Goal: Find contact information: Find contact information

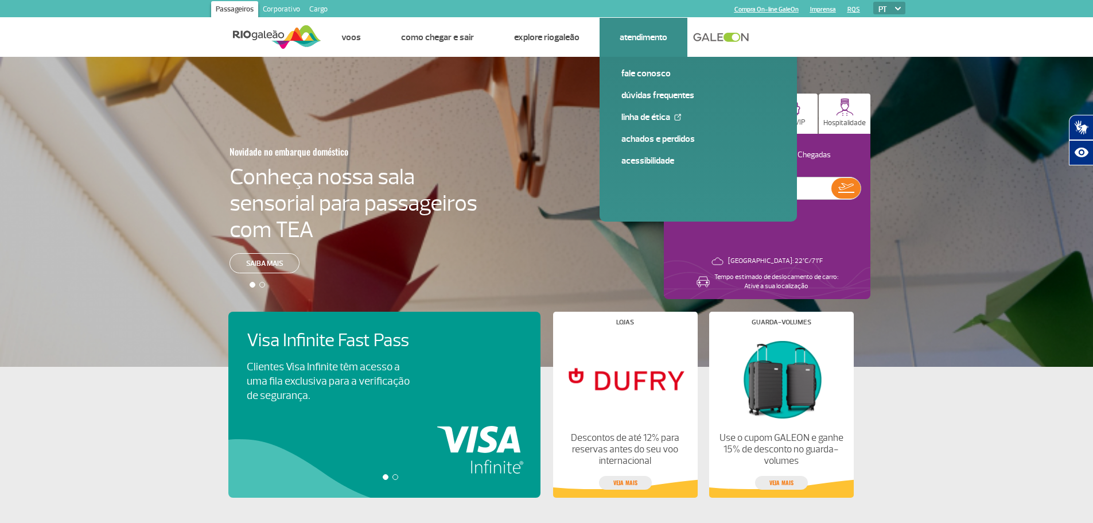
click at [636, 35] on link "Atendimento" at bounding box center [644, 37] width 48 height 11
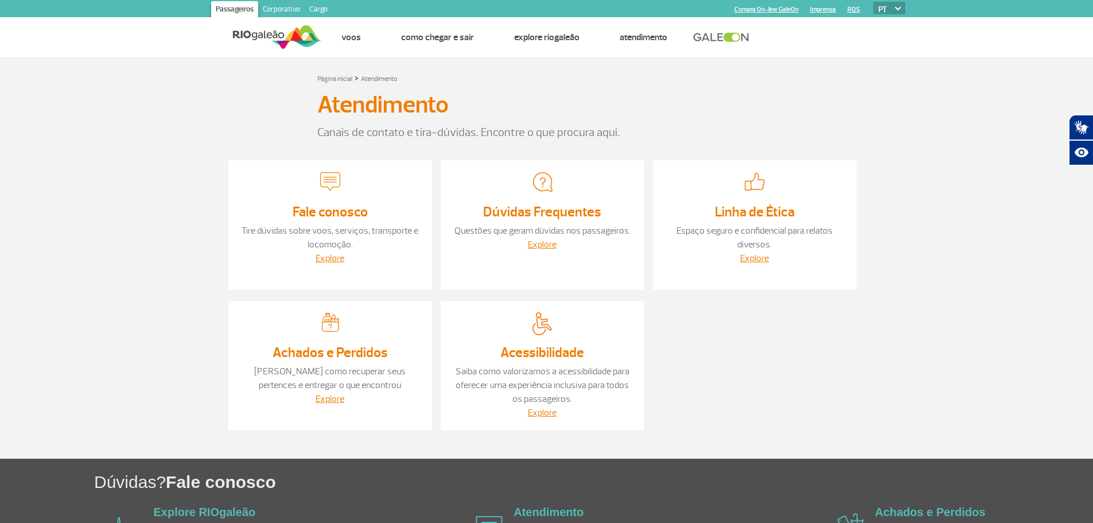
click at [75, 177] on section "Página inicial > Atendimento Atendimento Canais de contato e tira-dúvidas. Enco…" at bounding box center [546, 258] width 1093 height 402
click at [910, 163] on section "Página inicial > Atendimento Atendimento Canais de contato e tira-dúvidas. Enco…" at bounding box center [546, 258] width 1093 height 402
click at [898, 267] on section "Página inicial > Atendimento Atendimento Canais de contato e tira-dúvidas. Enco…" at bounding box center [546, 258] width 1093 height 402
click at [449, 144] on div "Página inicial > Atendimento Atendimento Canais de contato e tira-dúvidas. Enco…" at bounding box center [547, 256] width 654 height 370
click at [448, 131] on p "Canais de contato e tira-dúvidas. Encontre o que procura aqui." at bounding box center [546, 132] width 459 height 17
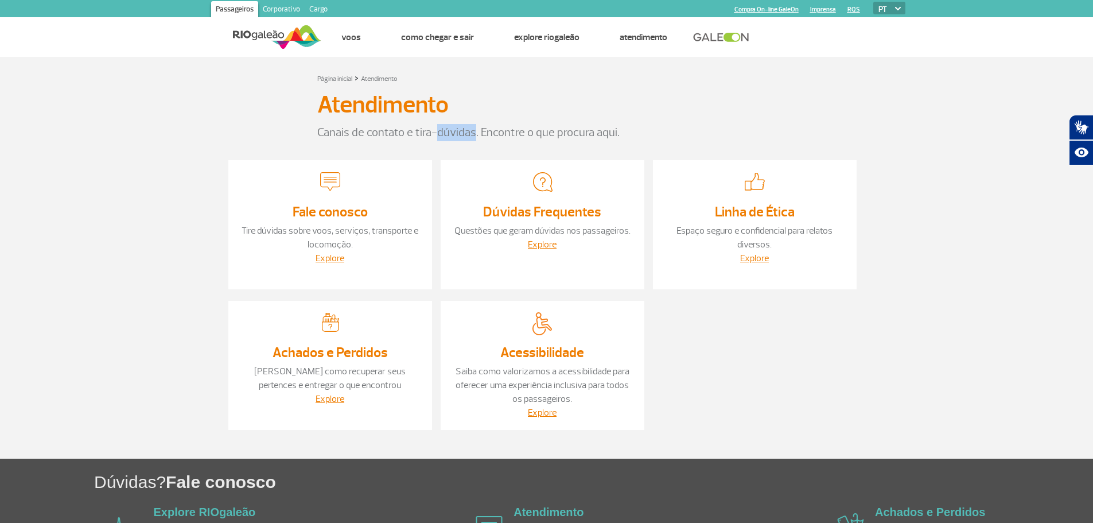
click at [448, 131] on p "Canais de contato e tira-dúvidas. Encontre o que procura aqui." at bounding box center [546, 132] width 459 height 17
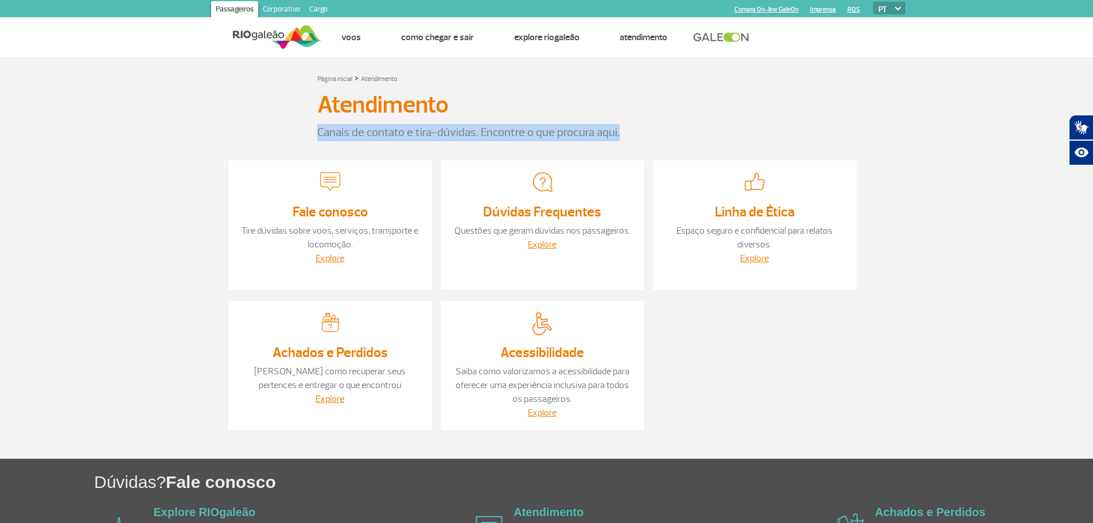
click at [448, 131] on p "Canais de contato e tira-dúvidas. Encontre o que procura aqui." at bounding box center [546, 132] width 459 height 17
click at [447, 132] on p "Canais de contato e tira-dúvidas. Encontre o que procura aqui." at bounding box center [546, 132] width 459 height 17
